Goal: Task Accomplishment & Management: Use online tool/utility

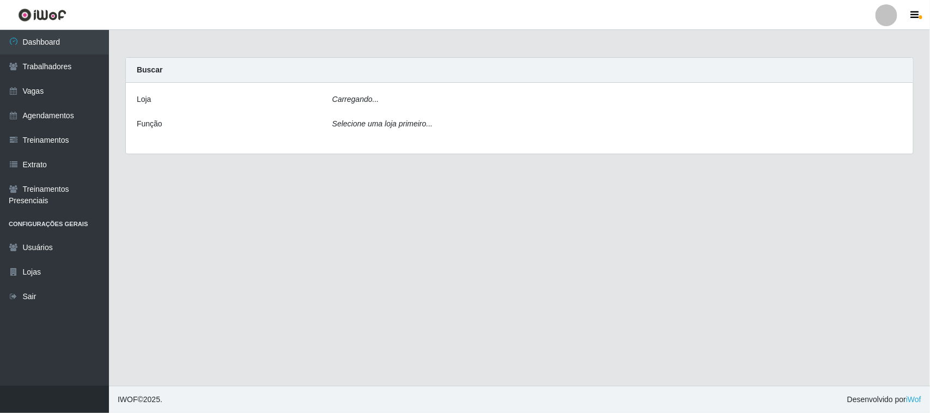
click at [660, 107] on div "Carregando..." at bounding box center [617, 102] width 586 height 16
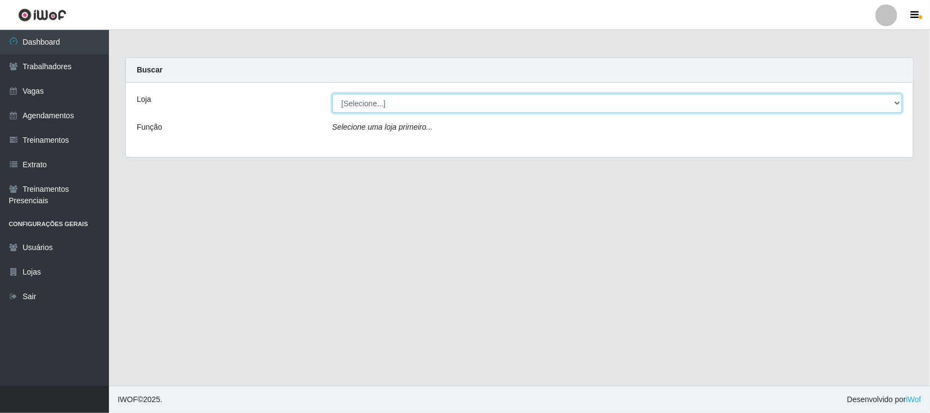
click at [658, 107] on select "[Selecione...] Nordestão - [GEOGRAPHIC_DATA]" at bounding box center [617, 103] width 570 height 19
select select "420"
click at [332, 94] on select "[Selecione...] Nordestão - [GEOGRAPHIC_DATA]" at bounding box center [617, 103] width 570 height 19
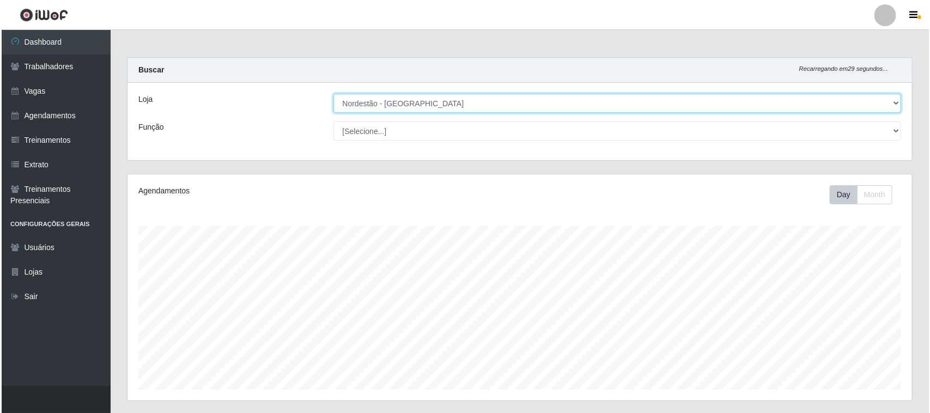
scroll to position [214, 0]
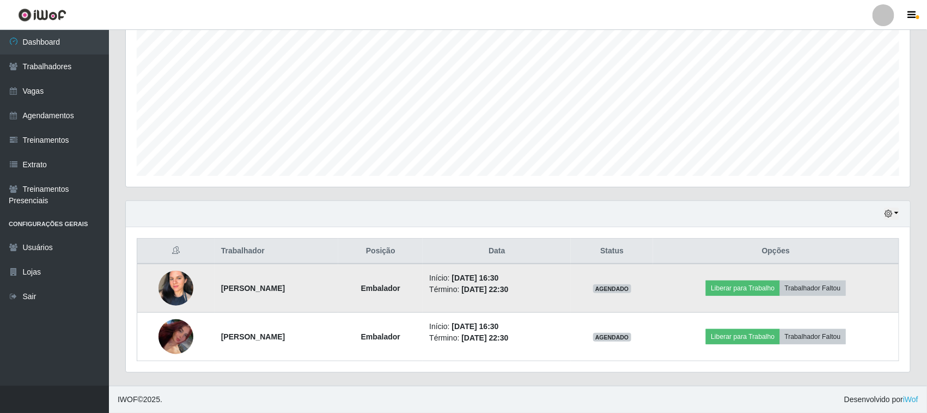
click at [179, 275] on img at bounding box center [175, 288] width 35 height 49
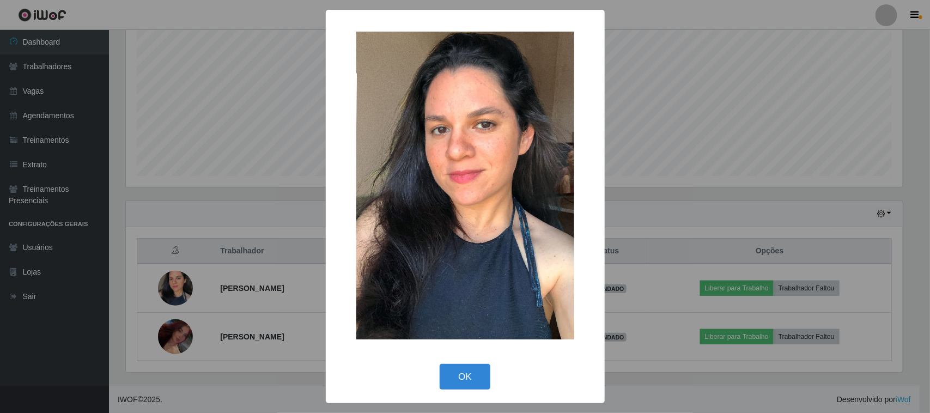
click at [459, 382] on button "OK" at bounding box center [465, 377] width 51 height 26
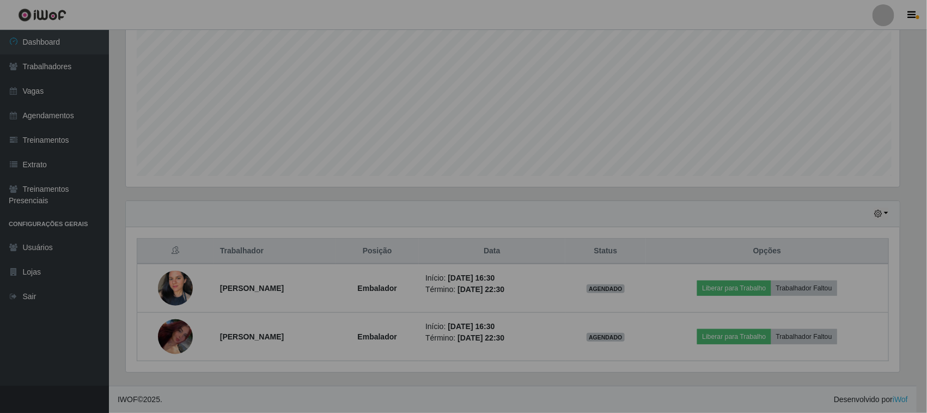
scroll to position [227, 784]
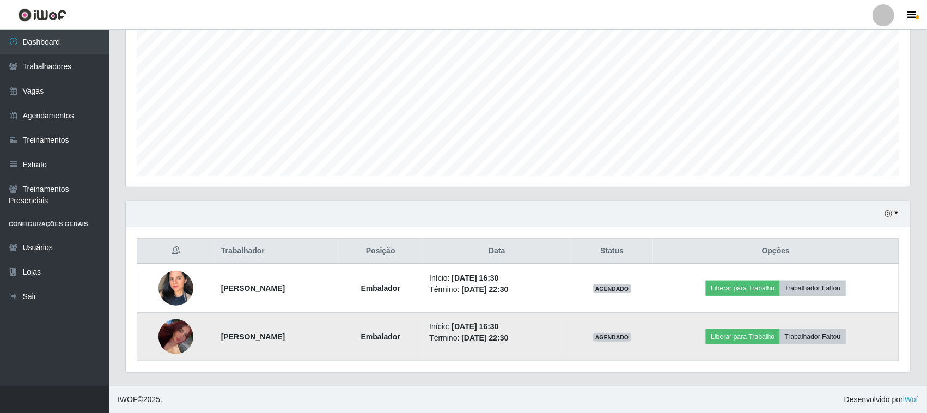
click at [165, 333] on img at bounding box center [175, 337] width 35 height 60
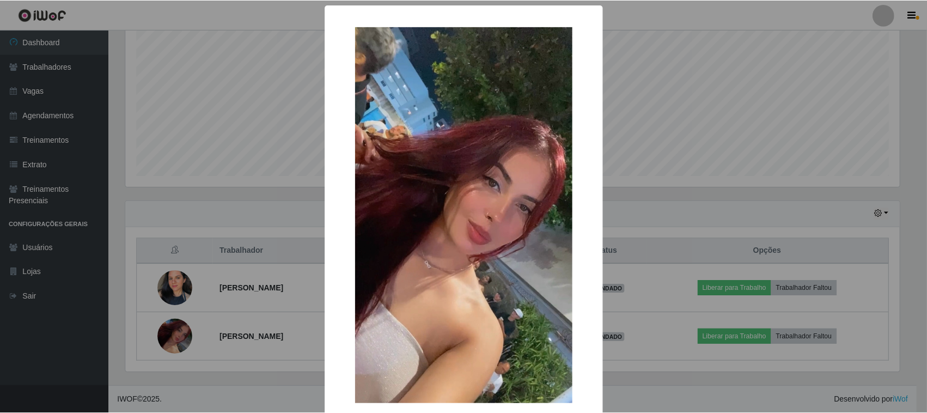
scroll to position [58, 0]
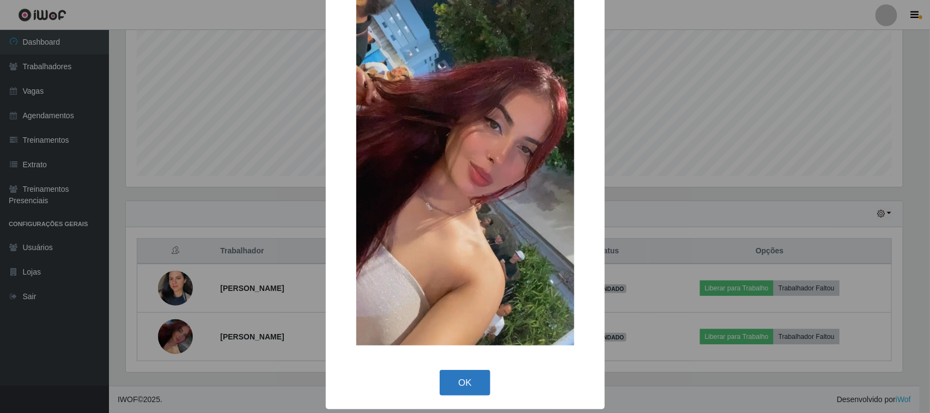
click at [475, 374] on button "OK" at bounding box center [465, 383] width 51 height 26
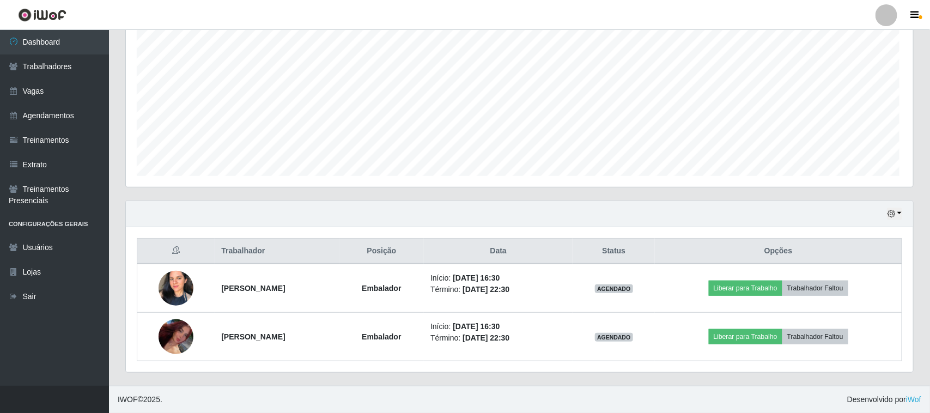
scroll to position [227, 784]
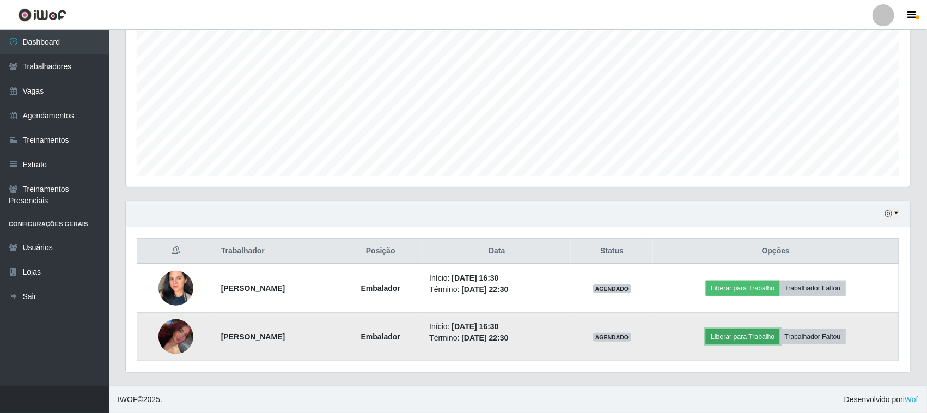
click at [759, 336] on button "Liberar para Trabalho" at bounding box center [743, 336] width 74 height 15
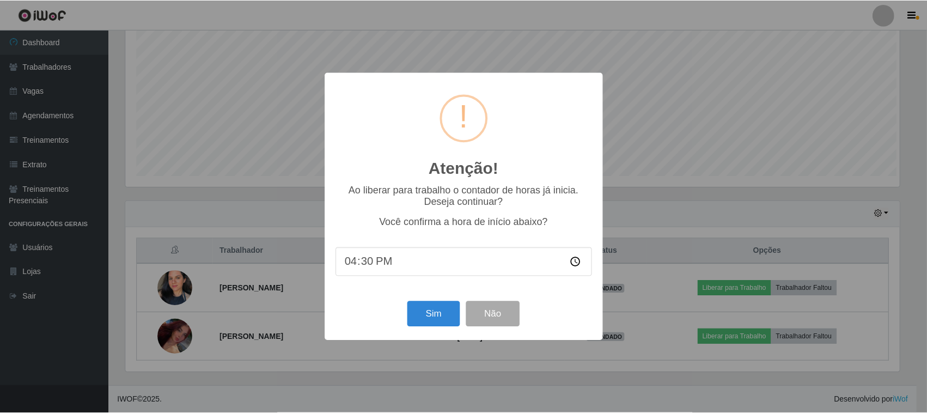
scroll to position [227, 777]
click at [428, 313] on button "Sim" at bounding box center [434, 314] width 53 height 26
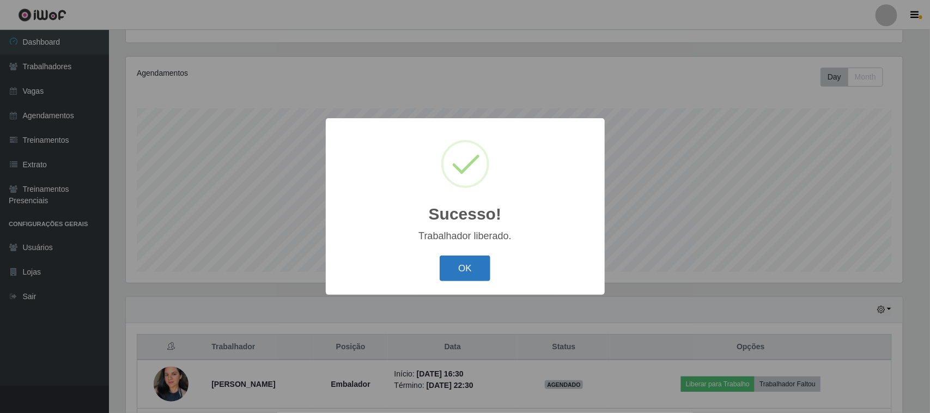
click at [469, 261] on button "OK" at bounding box center [465, 268] width 51 height 26
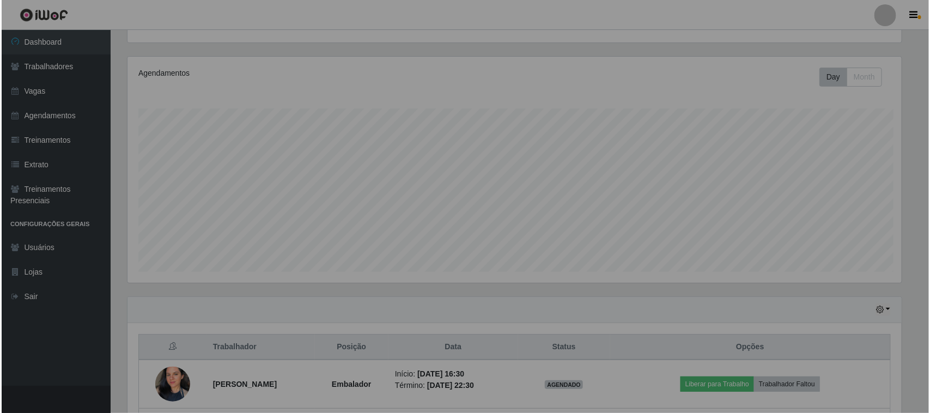
scroll to position [227, 784]
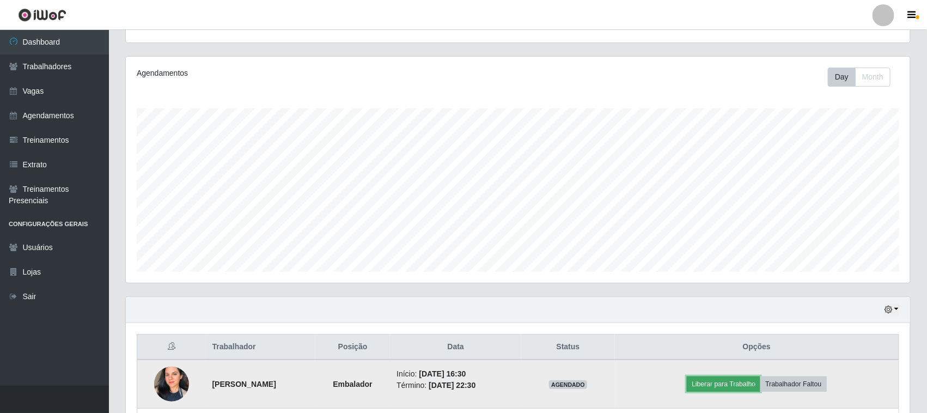
click at [712, 382] on button "Liberar para Trabalho" at bounding box center [724, 383] width 74 height 15
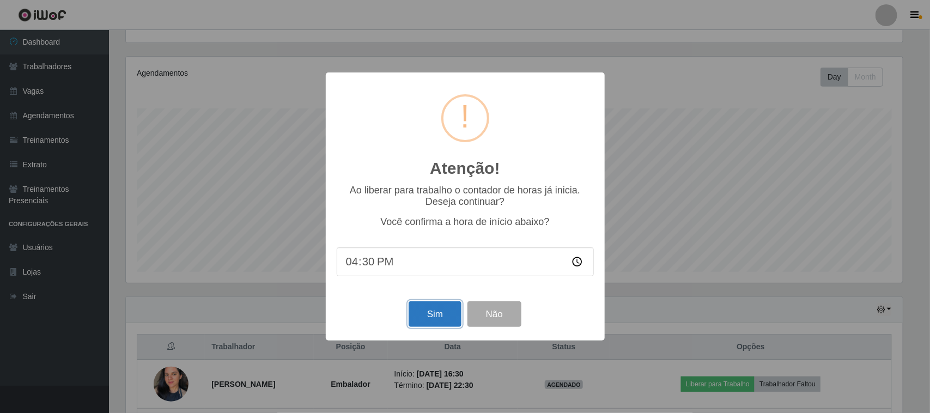
click at [442, 325] on button "Sim" at bounding box center [434, 314] width 53 height 26
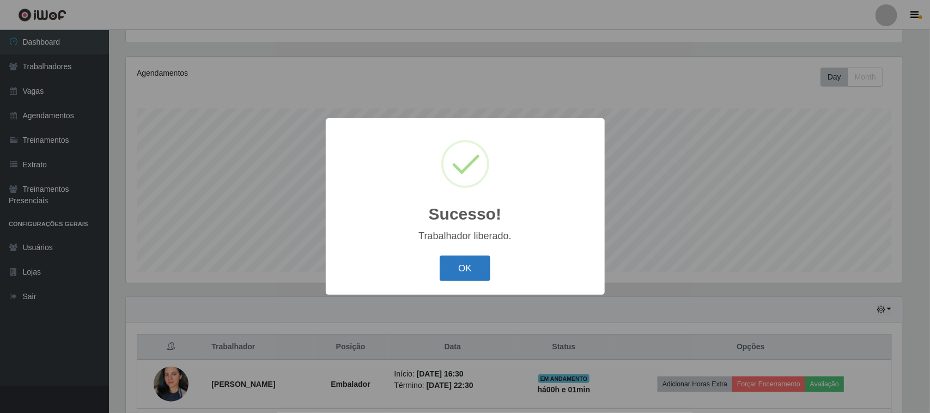
click at [463, 267] on button "OK" at bounding box center [465, 268] width 51 height 26
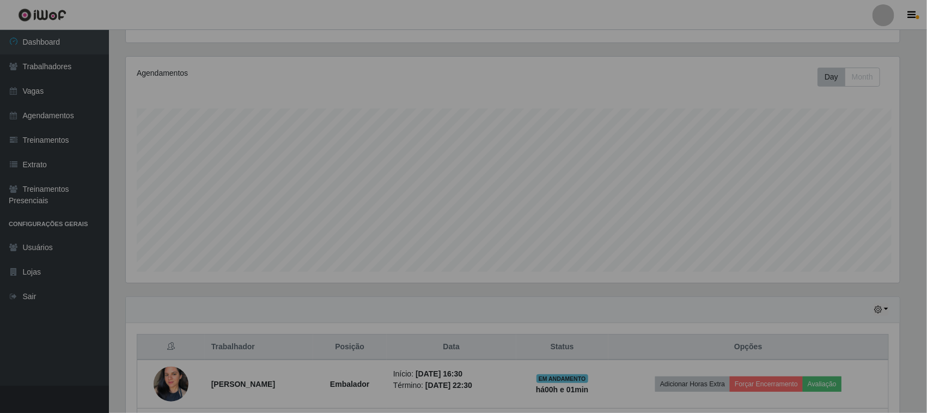
scroll to position [227, 784]
